Goal: Navigation & Orientation: Understand site structure

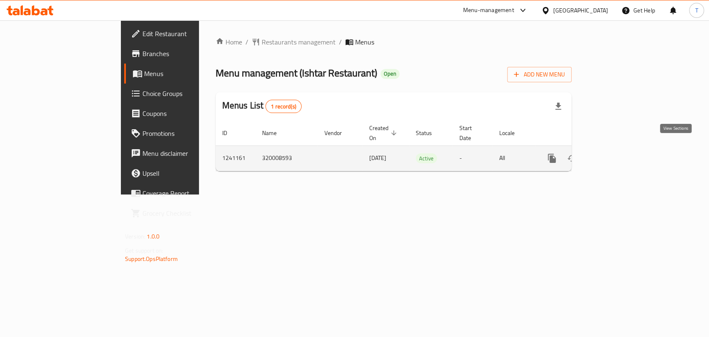
click at [617, 153] on icon "enhanced table" at bounding box center [612, 158] width 10 height 10
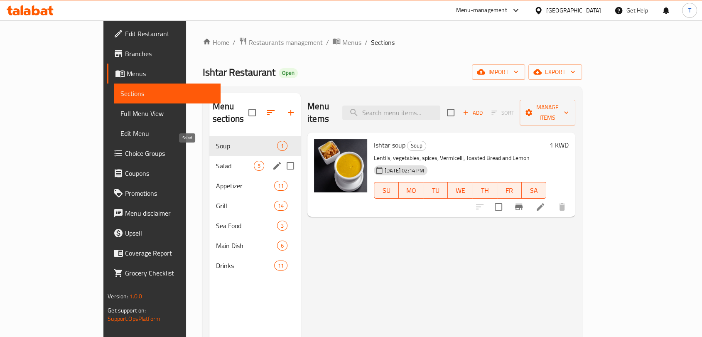
click at [216, 161] on span "Salad" at bounding box center [235, 166] width 38 height 10
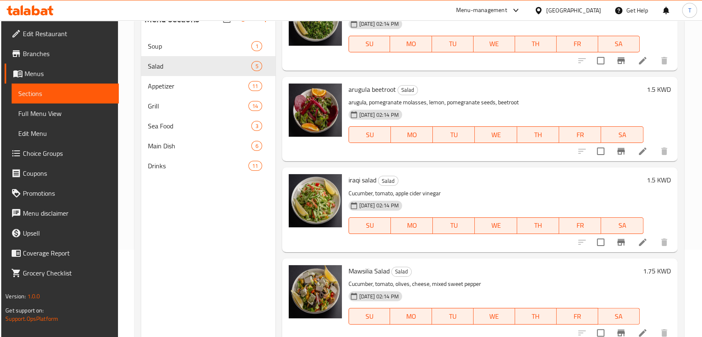
scroll to position [116, 0]
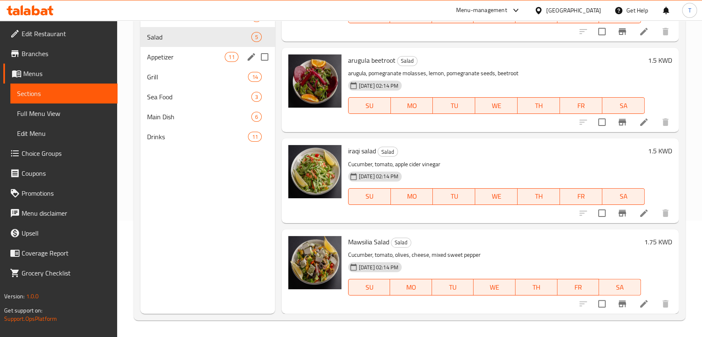
click at [188, 57] on span "Appetizer" at bounding box center [186, 57] width 78 height 10
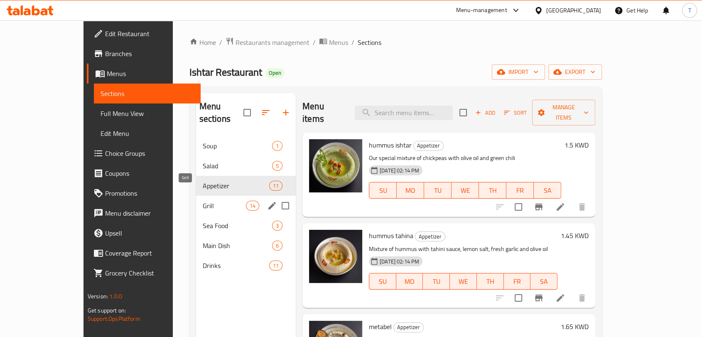
click at [203, 201] on span "Grill" at bounding box center [224, 206] width 43 height 10
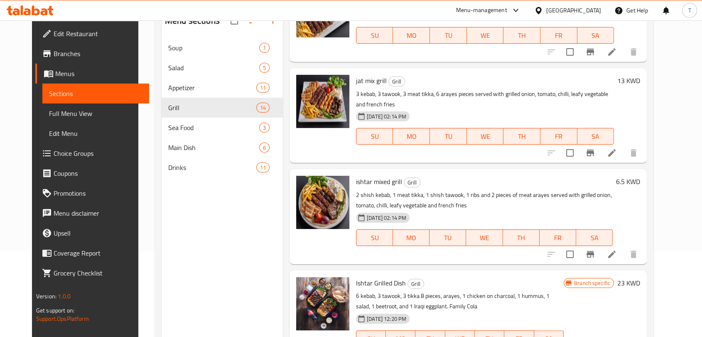
scroll to position [116, 0]
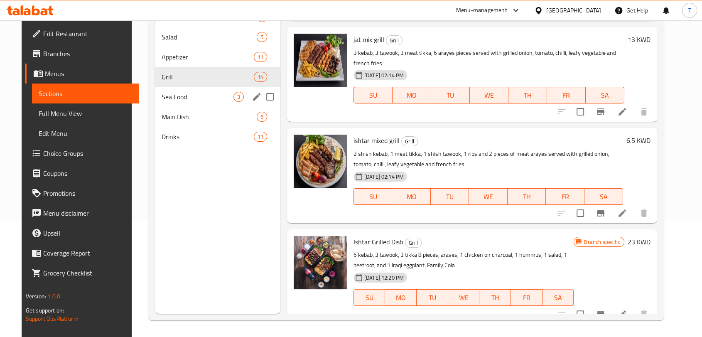
click at [162, 95] on span "Sea Food" at bounding box center [198, 97] width 72 height 10
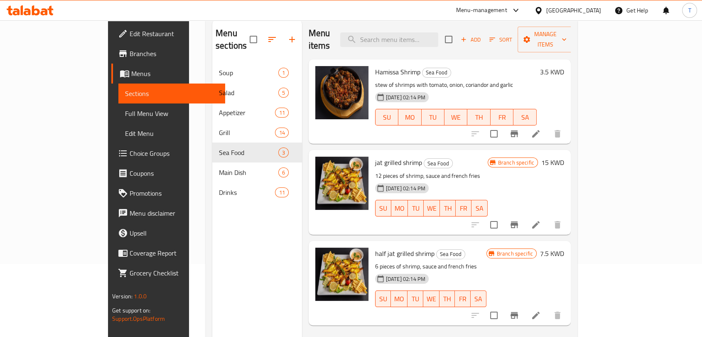
scroll to position [116, 0]
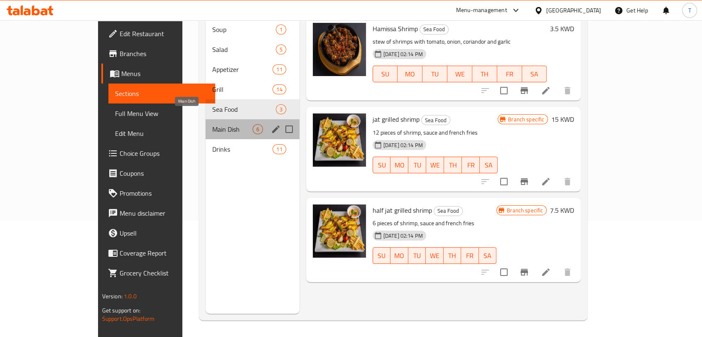
click at [212, 124] on span "Main Dish" at bounding box center [232, 129] width 40 height 10
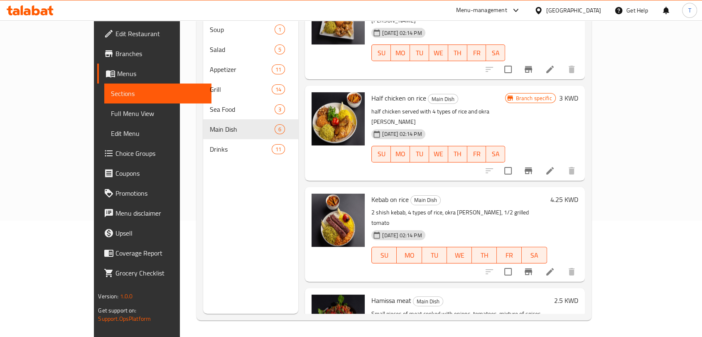
scroll to position [228, 0]
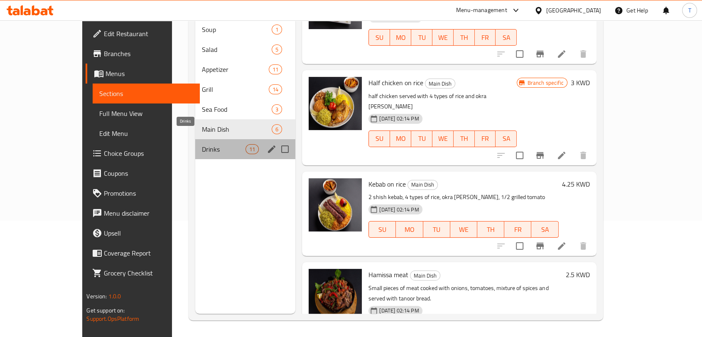
click at [202, 144] on span "Drinks" at bounding box center [224, 149] width 44 height 10
